Goal: Task Accomplishment & Management: Manage account settings

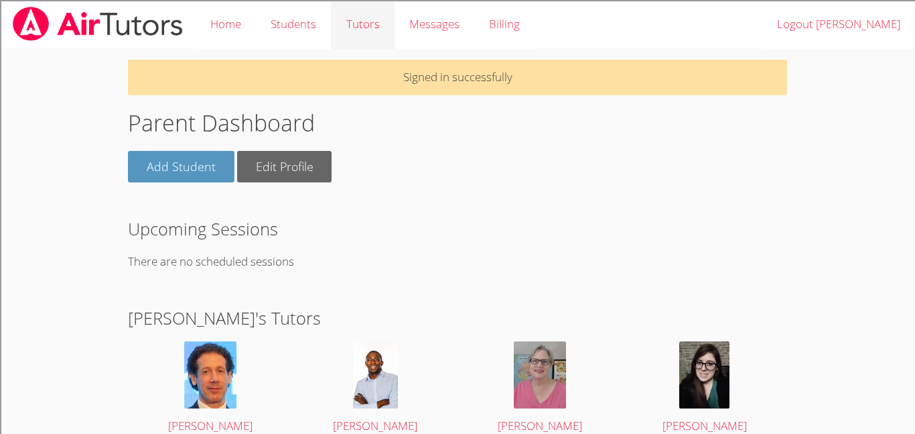
click at [360, 24] on link "Tutors" at bounding box center [362, 24] width 63 height 49
click at [294, 27] on link "Students" at bounding box center [293, 24] width 75 height 49
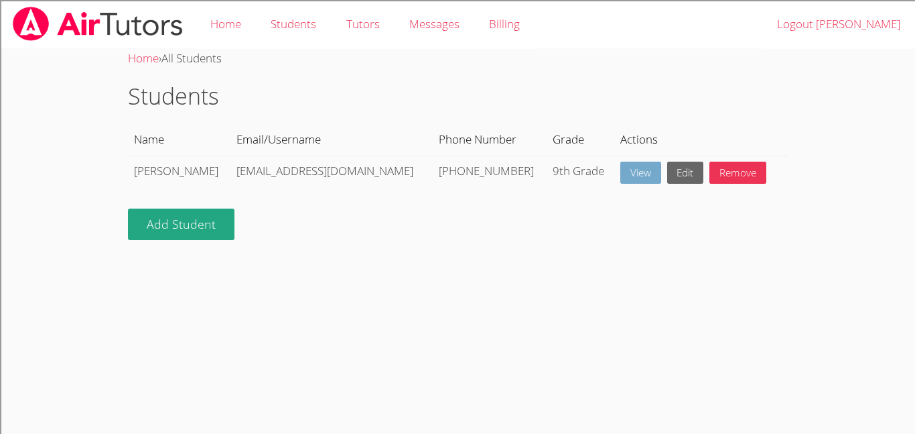
click at [621, 176] on link "View" at bounding box center [641, 173] width 41 height 22
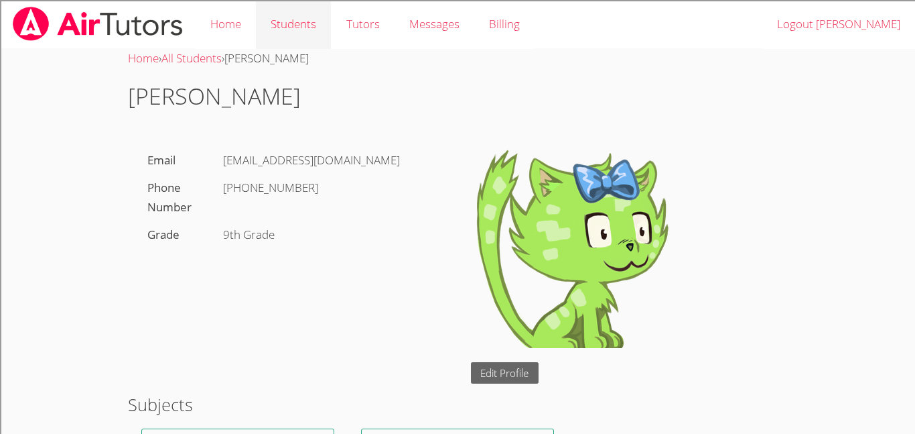
click at [307, 29] on link "Students" at bounding box center [293, 24] width 75 height 49
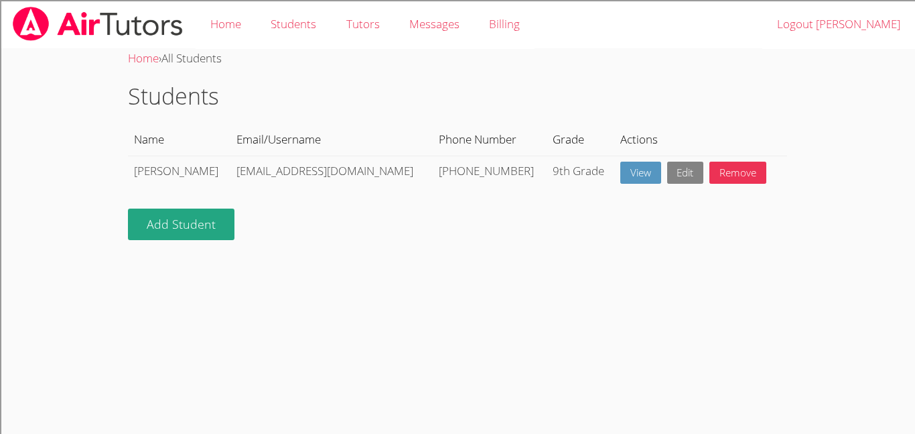
click at [668, 176] on link "Edit" at bounding box center [686, 173] width 37 height 22
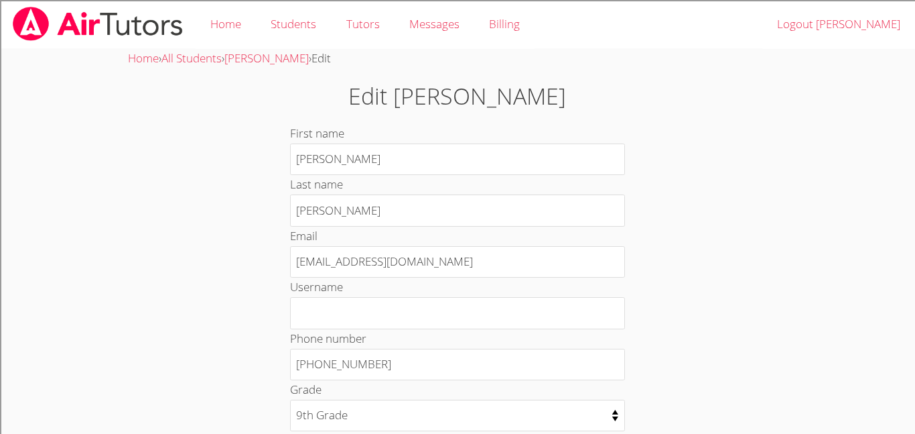
click at [389, 277] on div "Username" at bounding box center [457, 302] width 335 height 51
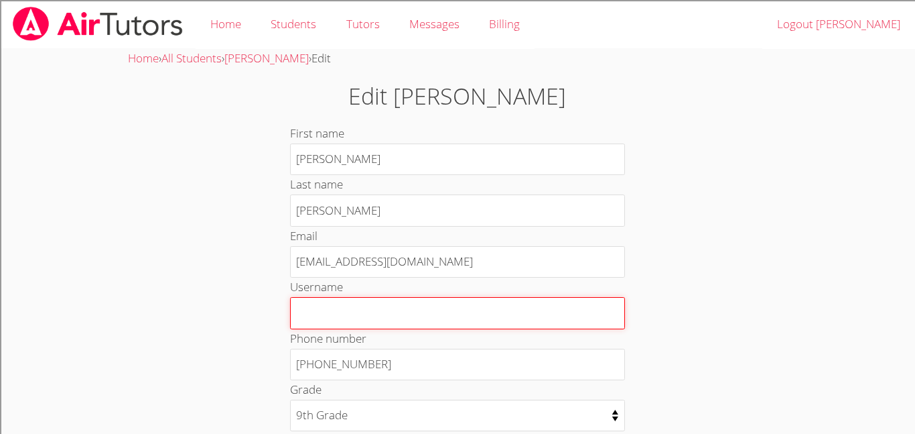
click at [358, 317] on input "Username" at bounding box center [457, 313] width 335 height 32
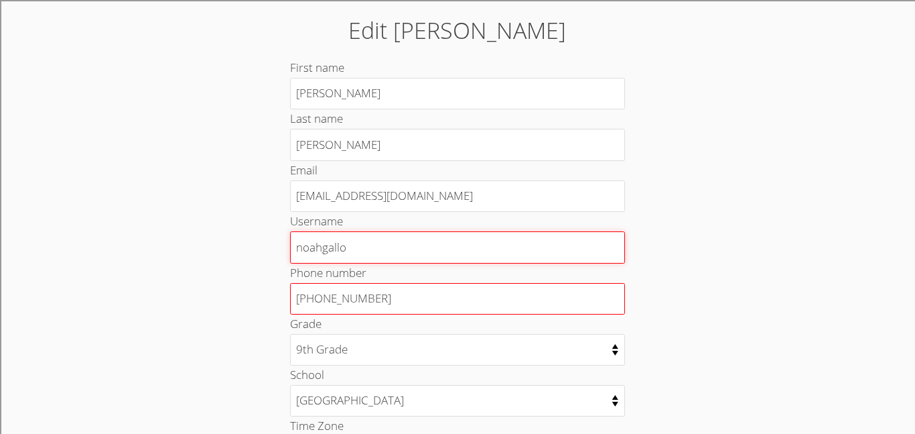
scroll to position [107, 0]
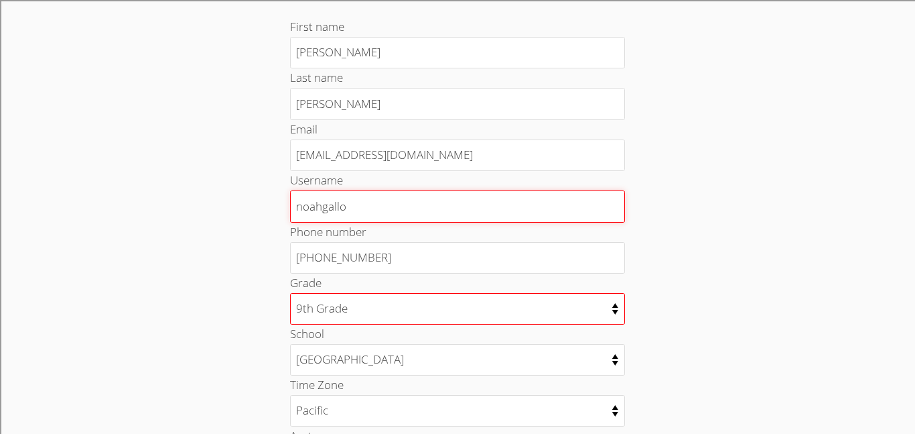
type input "noahgallo"
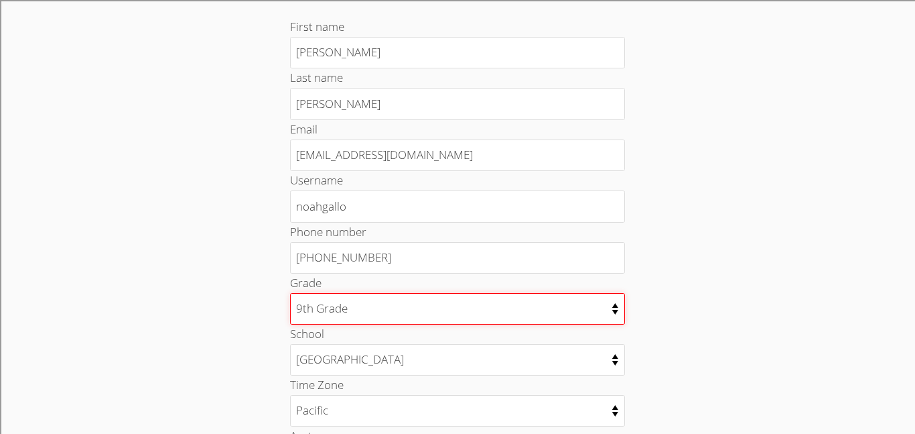
click at [342, 312] on select "Kindergarten 1st Grade 2nd Grade 3rd Grade 4th Grade 5th Grade 6th Grade 7th Gr…" at bounding box center [457, 308] width 335 height 31
select select "11"
click at [290, 293] on select "Kindergarten 1st Grade 2nd Grade 3rd Grade 4th Grade 5th Grade 6th Grade 7th Gr…" at bounding box center [457, 308] width 335 height 31
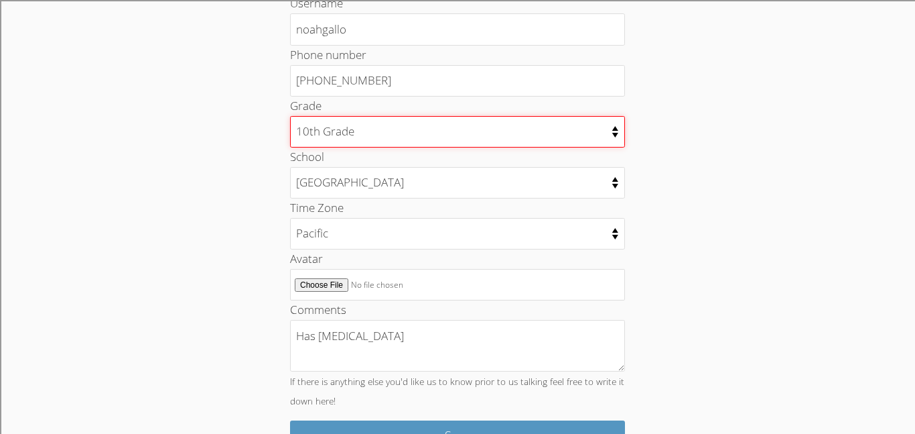
scroll to position [322, 0]
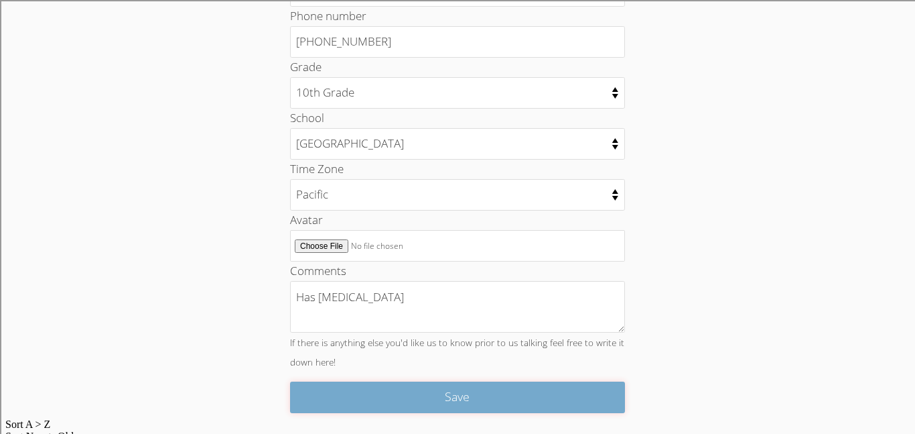
click at [413, 394] on input "Save" at bounding box center [457, 396] width 335 height 31
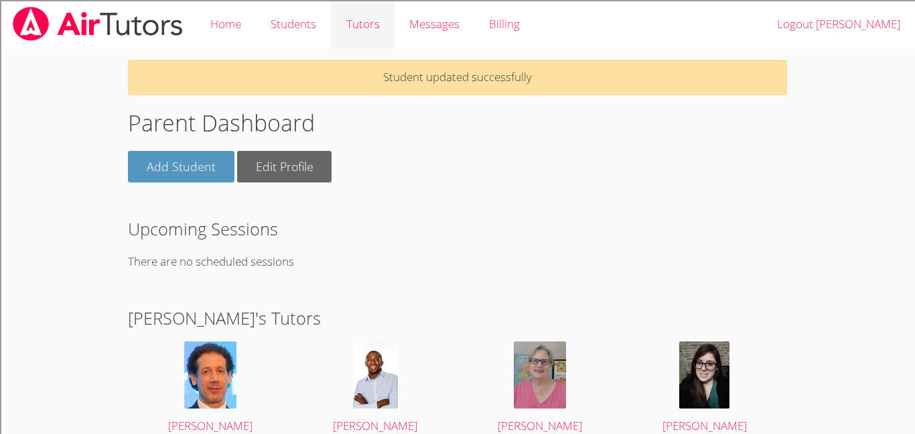
click at [379, 26] on link "Tutors" at bounding box center [362, 24] width 63 height 49
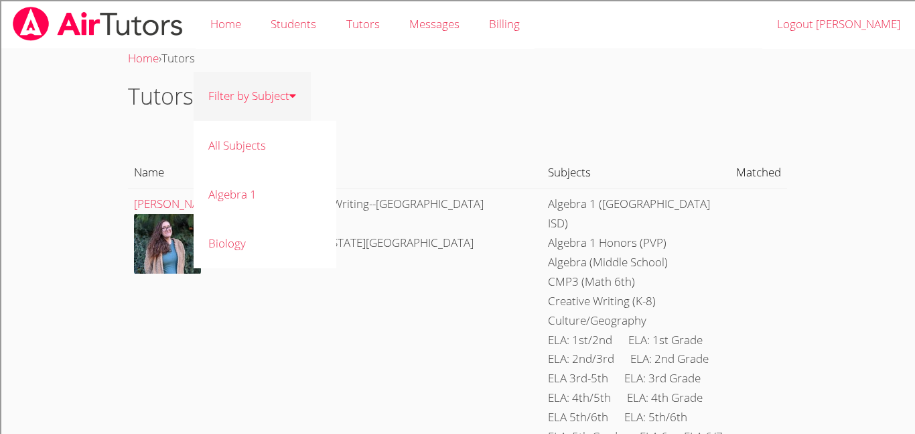
click at [294, 95] on icon at bounding box center [293, 95] width 7 height 11
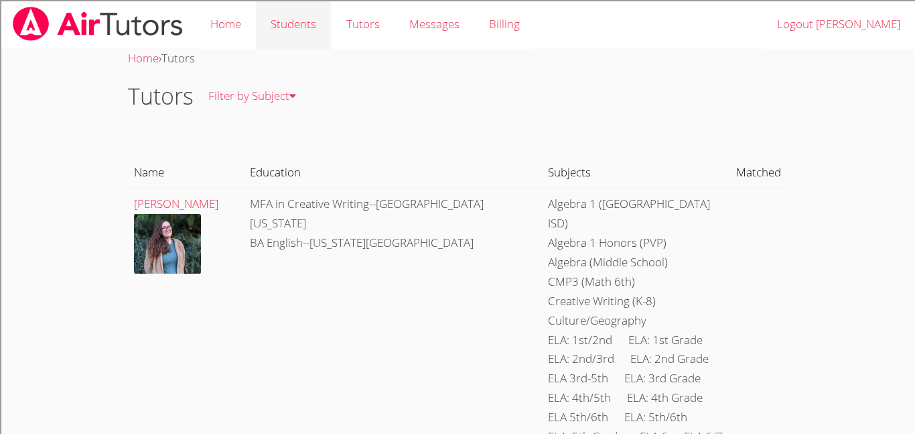
click at [298, 32] on link "Students" at bounding box center [293, 24] width 75 height 49
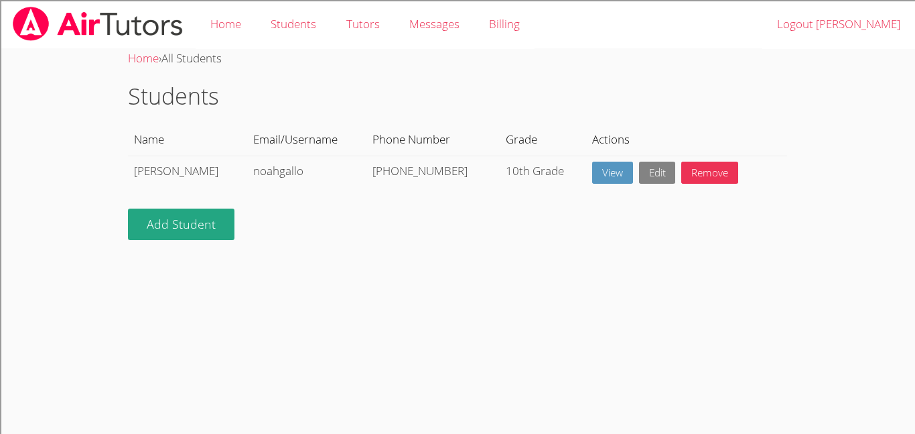
click at [639, 176] on link "Edit" at bounding box center [657, 173] width 37 height 22
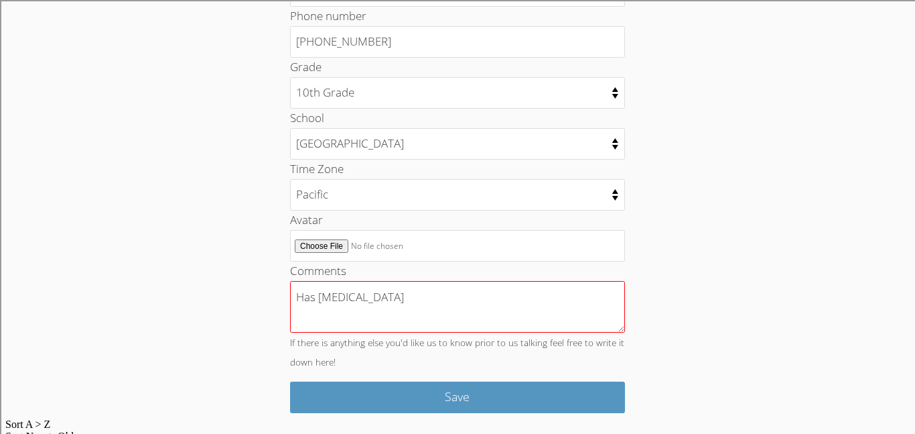
scroll to position [294, 0]
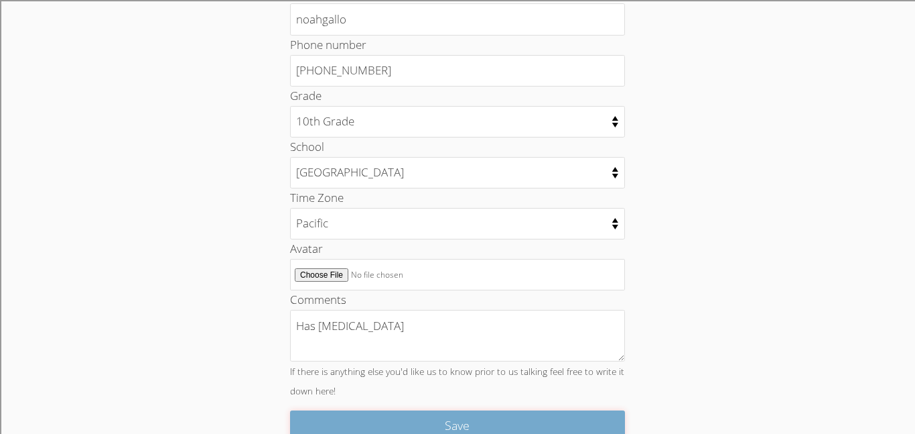
click at [437, 433] on input "Save" at bounding box center [457, 425] width 335 height 31
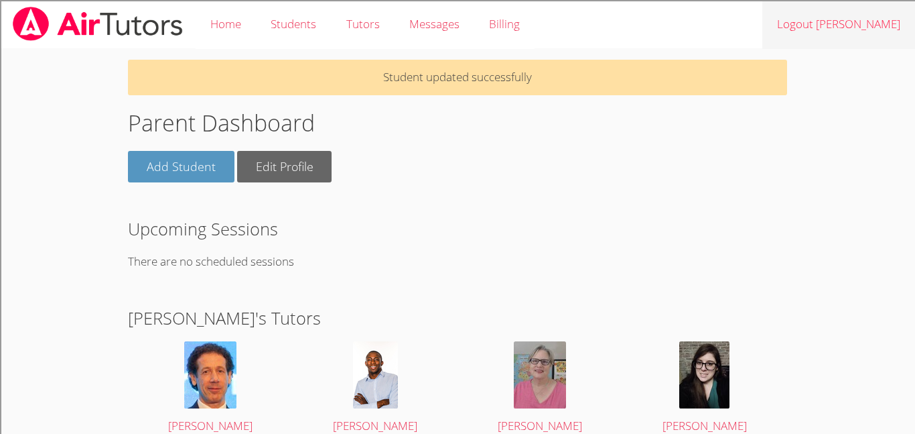
click at [883, 26] on link "Logout [PERSON_NAME]" at bounding box center [839, 24] width 153 height 49
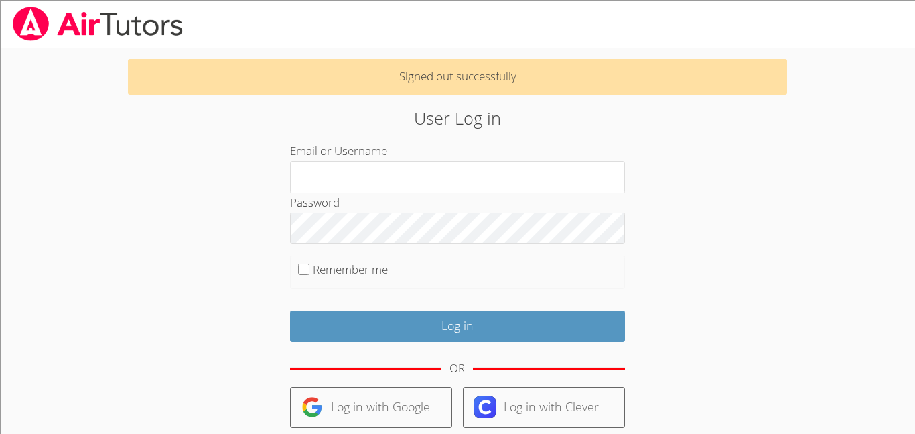
click at [564, 193] on div "Password" at bounding box center [457, 218] width 335 height 51
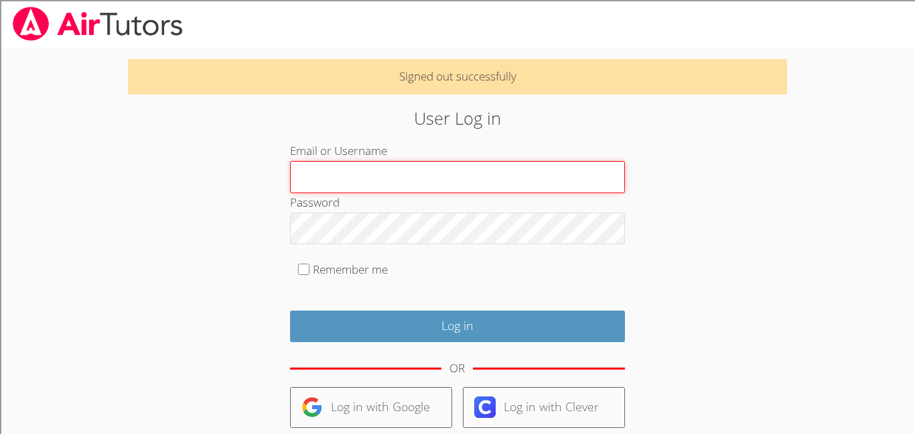
click at [557, 182] on input "Email or Username" at bounding box center [457, 177] width 335 height 32
type input "[EMAIL_ADDRESS][DOMAIN_NAME]"
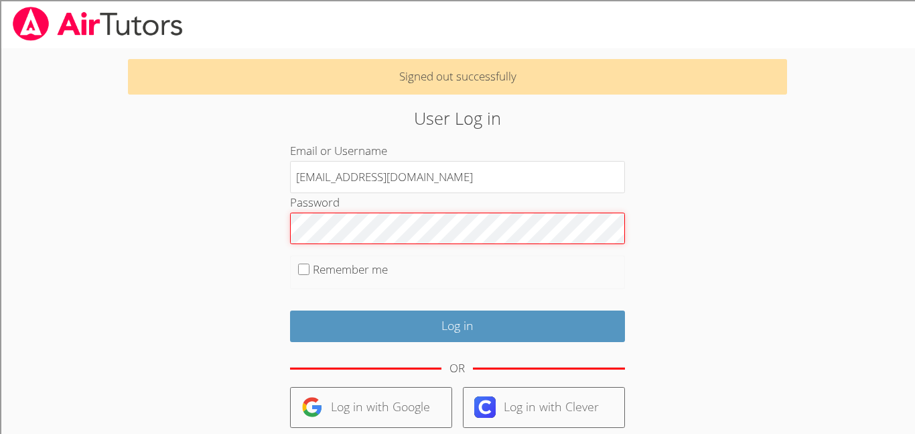
click at [290, 310] on input "Log in" at bounding box center [457, 325] width 335 height 31
